Goal: Find contact information

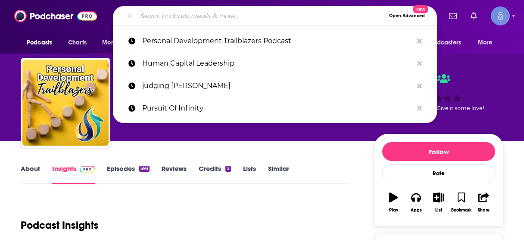
click at [207, 16] on input "Search podcasts, credits, & more..." at bounding box center [261, 16] width 249 height 14
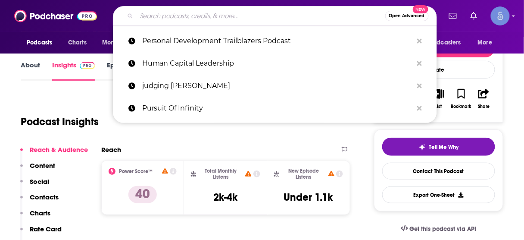
type input "The Secret To Success with [PERSON_NAME]"
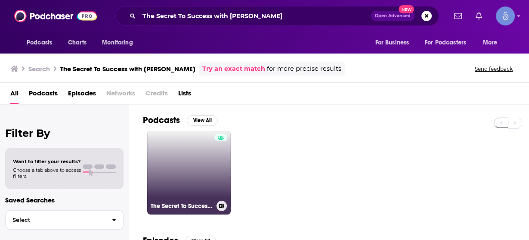
click at [198, 177] on link "The Secret To Success with [PERSON_NAME]" at bounding box center [189, 173] width 84 height 84
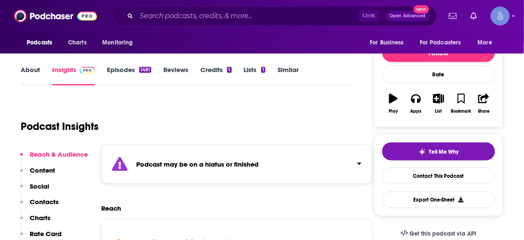
scroll to position [138, 0]
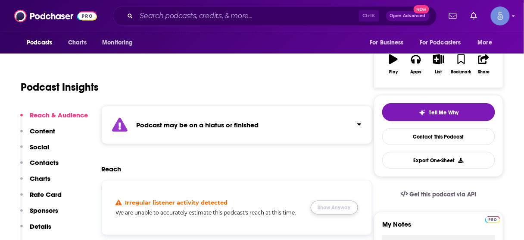
click at [334, 208] on button "Show Anyway" at bounding box center [334, 207] width 47 height 14
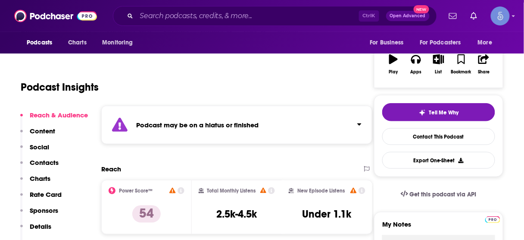
click at [50, 162] on p "Contacts" at bounding box center [44, 162] width 29 height 8
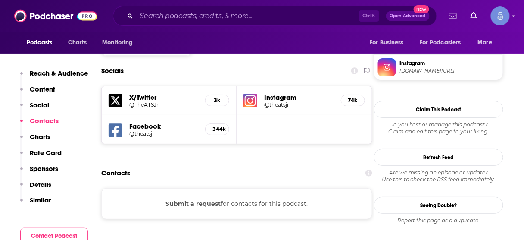
scroll to position [781, 0]
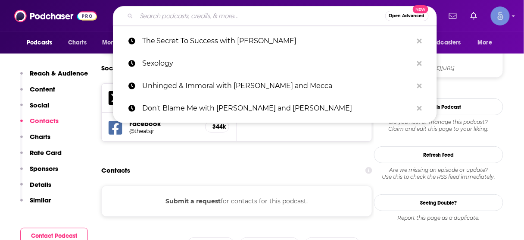
click at [261, 17] on input "Search podcasts, credits, & more..." at bounding box center [261, 16] width 249 height 14
paste input "Growth Think Tank"
type input "Growth Think Tank"
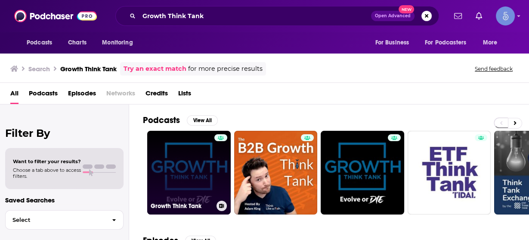
click at [187, 156] on link "Growth Think Tank" at bounding box center [189, 173] width 84 height 84
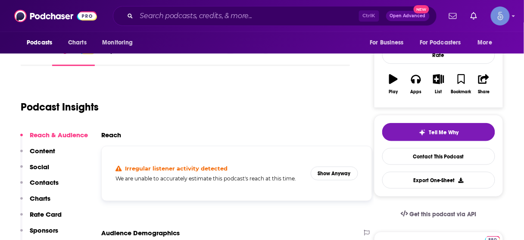
scroll to position [172, 0]
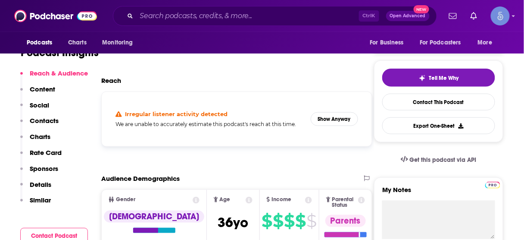
click at [53, 121] on p "Contacts" at bounding box center [44, 120] width 29 height 8
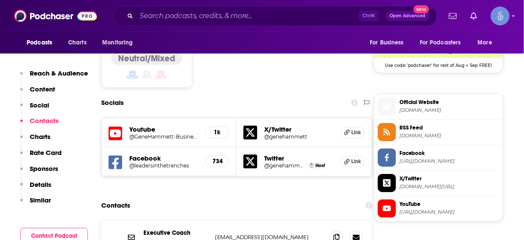
scroll to position [740, 0]
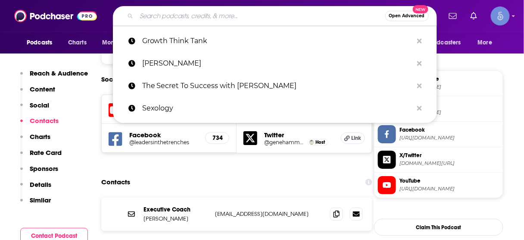
click at [261, 16] on input "Search podcasts, credits, & more..." at bounding box center [261, 16] width 249 height 14
paste input "Insights & Perspectives"
type input "Insights & Perspectives"
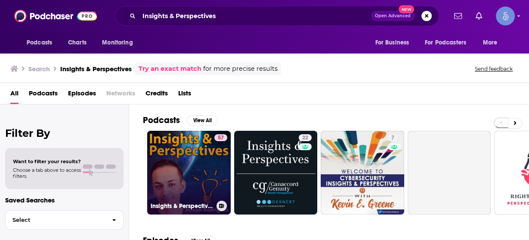
click at [192, 162] on link "57 Insights & Perspectives" at bounding box center [189, 173] width 84 height 84
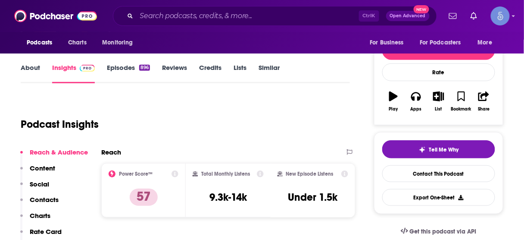
scroll to position [103, 0]
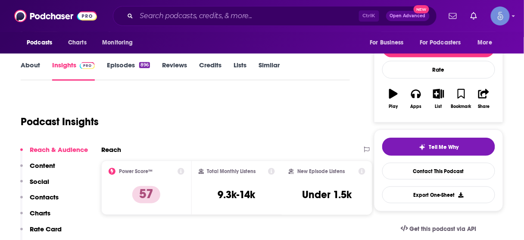
click at [44, 196] on p "Contacts" at bounding box center [44, 197] width 29 height 8
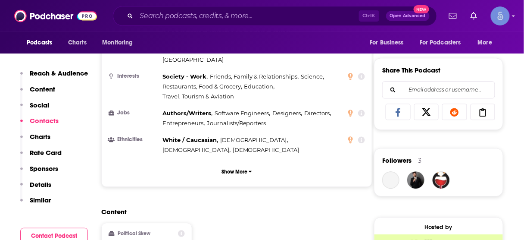
scroll to position [692, 0]
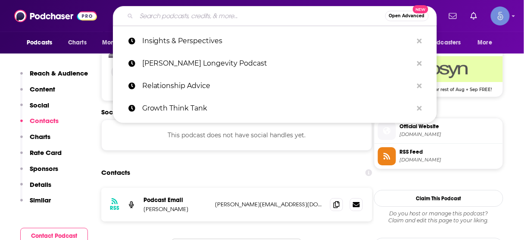
click at [237, 17] on input "Search podcasts, credits, & more..." at bounding box center [261, 16] width 249 height 14
paste input "The Secret To Success with [PERSON_NAME], [PERSON_NAME], [PERSON_NAME] & [PERSO…"
type input "The Secret To Success with [PERSON_NAME], [PERSON_NAME], [PERSON_NAME] & [PERSO…"
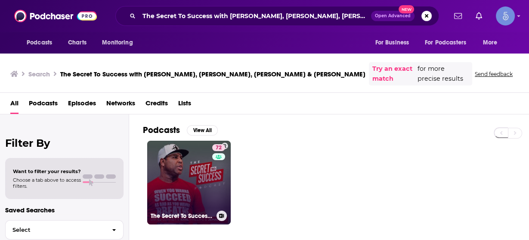
click at [184, 177] on link "72 The Secret To Success with [PERSON_NAME], [PERSON_NAME], [PERSON_NAME] & [PE…" at bounding box center [189, 182] width 84 height 84
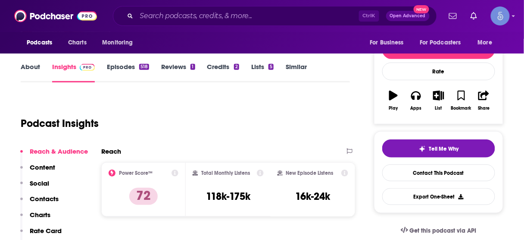
scroll to position [138, 0]
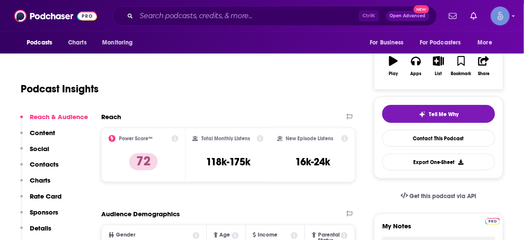
click at [50, 160] on p "Contacts" at bounding box center [44, 164] width 29 height 8
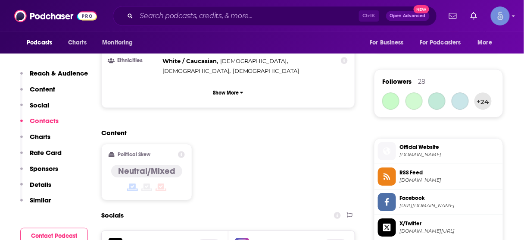
scroll to position [733, 0]
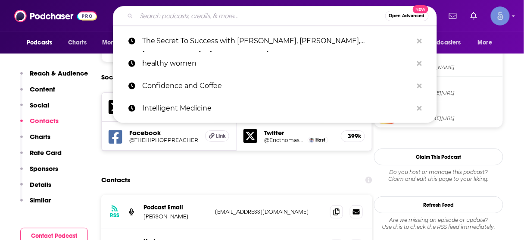
click at [246, 16] on input "Search podcasts, credits, & more..." at bounding box center [261, 16] width 249 height 14
paste input "Ever Forward Radio with [PERSON_NAME]"
type input "Ever Forward Radio with [PERSON_NAME]"
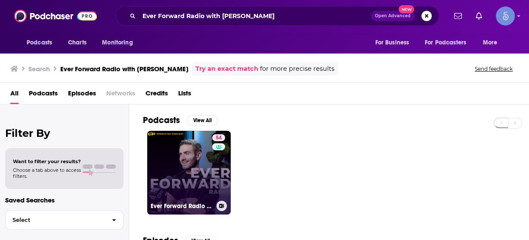
click at [190, 161] on link "54 Ever Forward Radio with [PERSON_NAME]" at bounding box center [189, 173] width 84 height 84
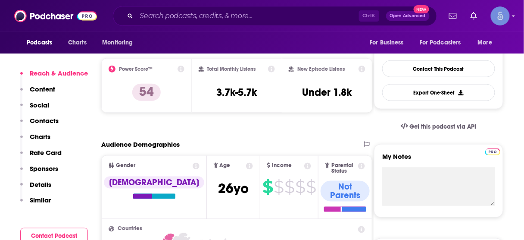
scroll to position [207, 0]
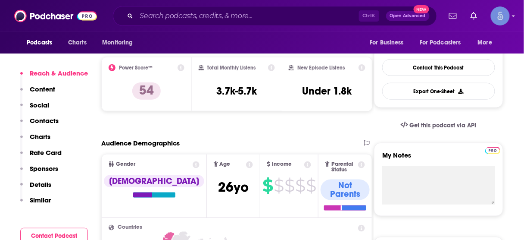
click at [51, 124] on p "Contacts" at bounding box center [44, 120] width 29 height 8
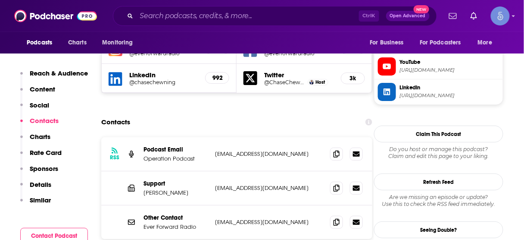
scroll to position [826, 0]
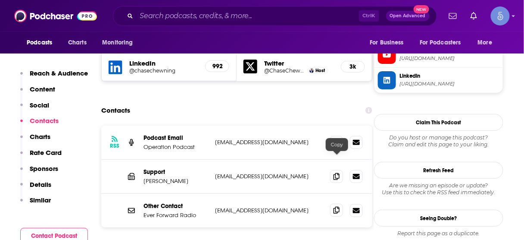
click at [335, 206] on icon at bounding box center [336, 209] width 6 height 7
click at [249, 16] on input "Search podcasts, credits, & more..." at bounding box center [248, 16] width 222 height 14
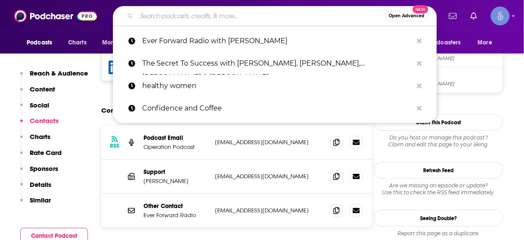
paste input "The [PERSON_NAME] Show"
type input "The [PERSON_NAME] Show"
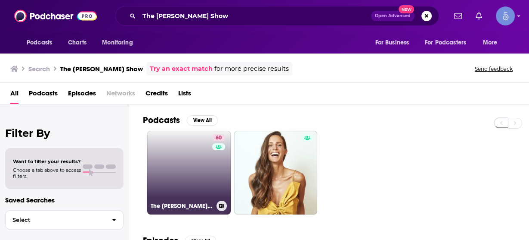
click at [190, 161] on link "60 The [PERSON_NAME] Show" at bounding box center [189, 173] width 84 height 84
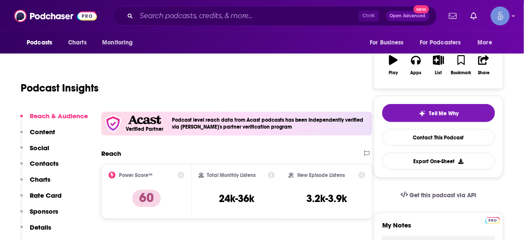
scroll to position [138, 0]
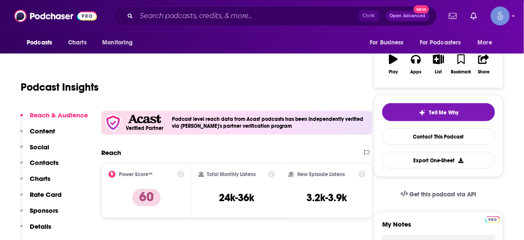
click at [53, 163] on p "Contacts" at bounding box center [44, 162] width 29 height 8
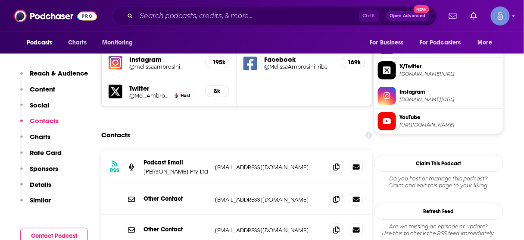
scroll to position [864, 0]
